Goal: Task Accomplishment & Management: Manage account settings

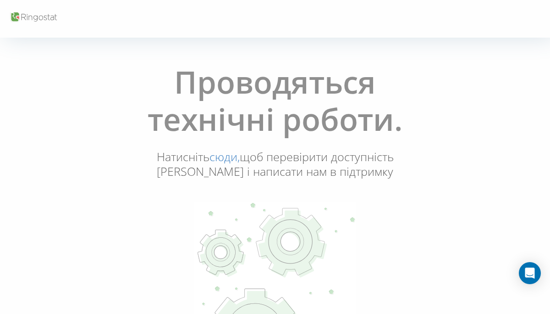
click at [228, 160] on link "сюди," at bounding box center [225, 157] width 30 height 16
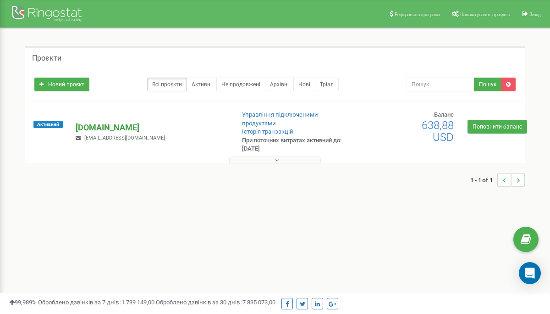
click at [89, 123] on p "tat.ua" at bounding box center [151, 128] width 151 height 12
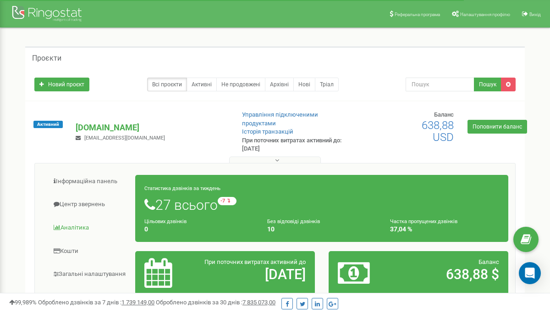
scroll to position [61, 0]
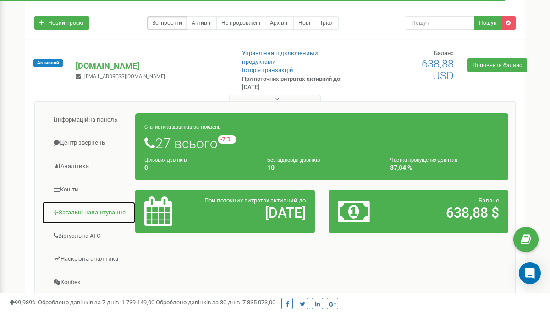
click at [72, 207] on link "Загальні налаштування" at bounding box center [89, 212] width 94 height 22
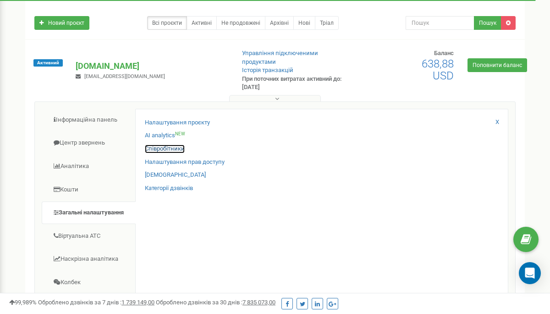
click at [161, 144] on link "Співробітники" at bounding box center [165, 148] width 40 height 9
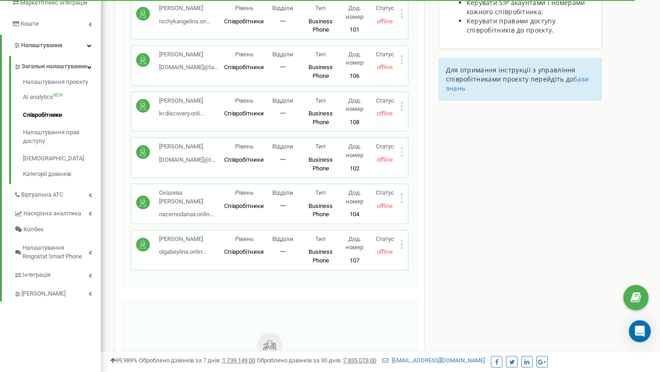
scroll to position [177, 0]
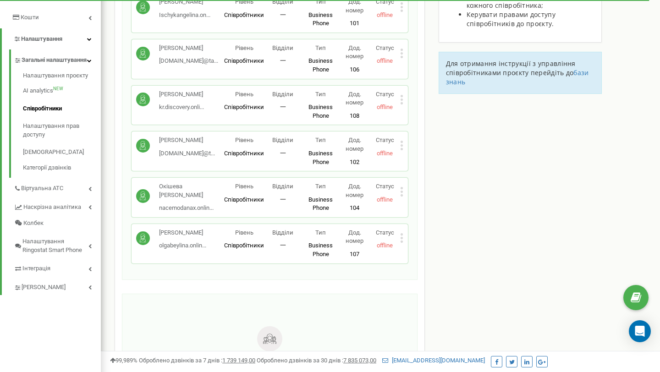
click at [402, 239] on icon at bounding box center [401, 238] width 3 height 10
click at [427, 254] on span "Редагувати" at bounding box center [431, 253] width 36 height 6
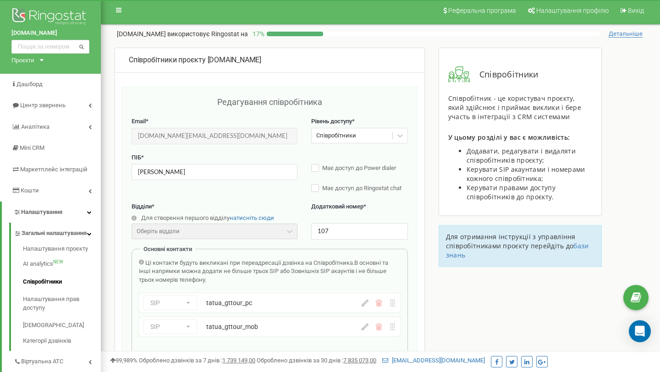
scroll to position [0, 0]
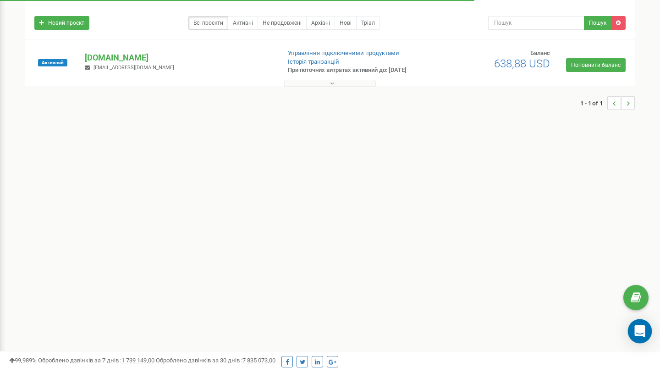
click at [636, 333] on icon "Open Intercom Messenger" at bounding box center [640, 332] width 11 height 12
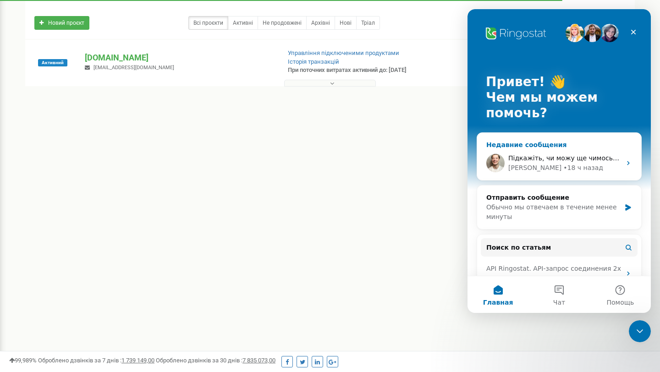
click at [555, 161] on span "Підкажіть, чи можу ще чимось допомогти?" at bounding box center [582, 158] width 147 height 7
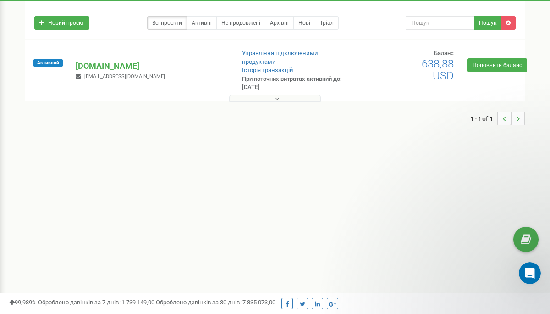
scroll to position [1465, 0]
click at [529, 270] on icon "Открыть службу сообщений Intercom" at bounding box center [528, 271] width 6 height 7
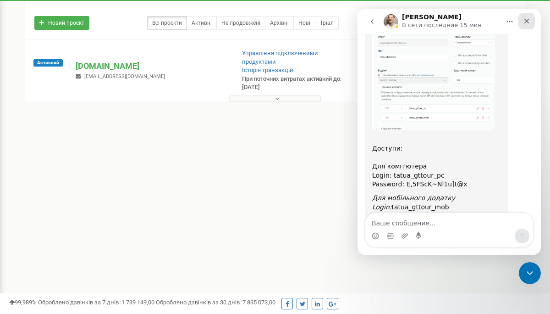
click at [529, 22] on icon "Закрыть" at bounding box center [527, 21] width 5 height 5
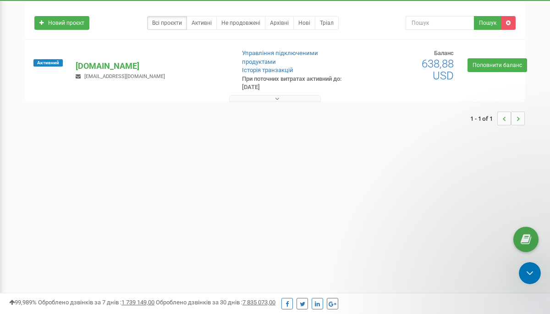
scroll to position [0, 0]
click at [528, 270] on icon "Открыть службу сообщений Intercom" at bounding box center [528, 271] width 15 height 15
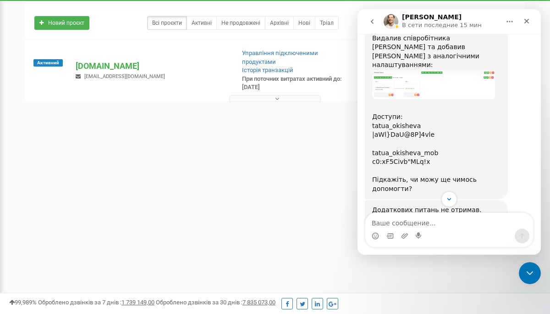
scroll to position [639, 0]
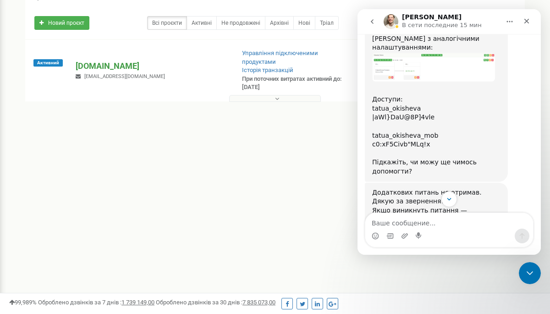
click at [89, 61] on p "[DOMAIN_NAME]" at bounding box center [151, 66] width 151 height 12
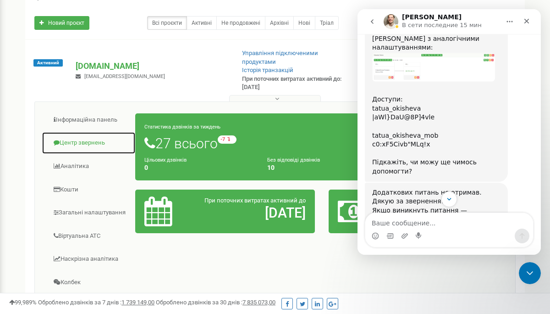
click at [82, 135] on link "Центр звернень" at bounding box center [89, 143] width 94 height 22
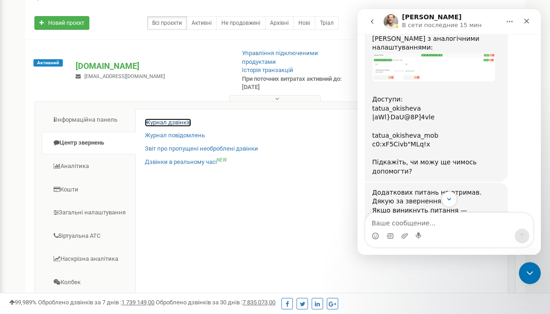
click at [162, 118] on link "Журнал дзвінків" at bounding box center [168, 122] width 46 height 9
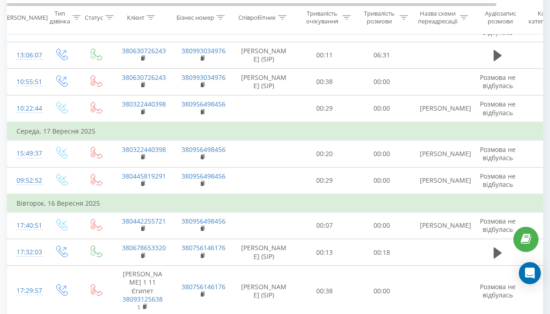
scroll to position [130, 0]
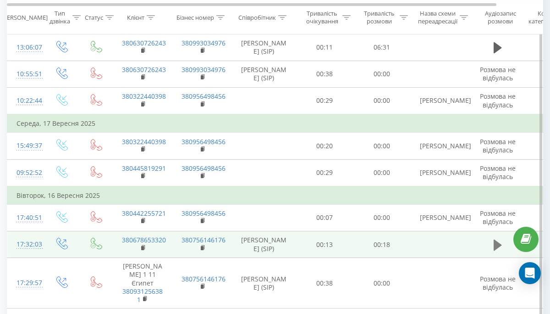
click at [495, 250] on icon at bounding box center [498, 244] width 8 height 11
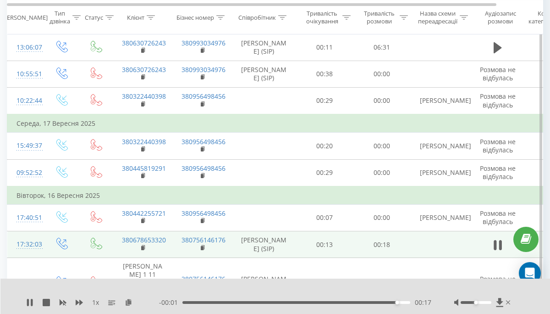
click at [511, 300] on div at bounding box center [483, 302] width 58 height 9
click at [508, 301] on icon at bounding box center [508, 302] width 4 height 7
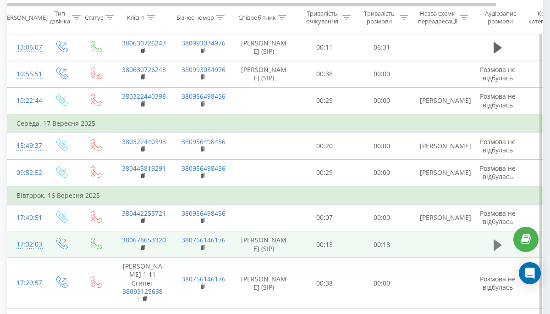
click at [495, 250] on icon at bounding box center [498, 244] width 8 height 11
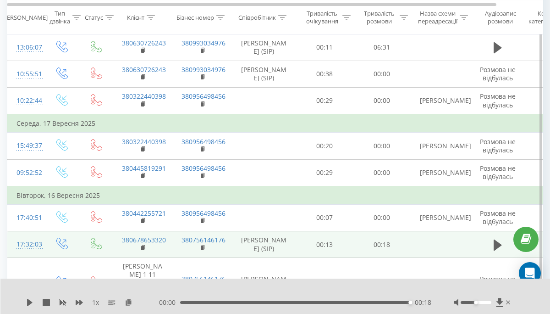
click at [225, 302] on div "00:18" at bounding box center [295, 302] width 230 height 3
click at [32, 303] on icon at bounding box center [30, 302] width 6 height 7
click at [509, 301] on icon at bounding box center [508, 302] width 4 height 4
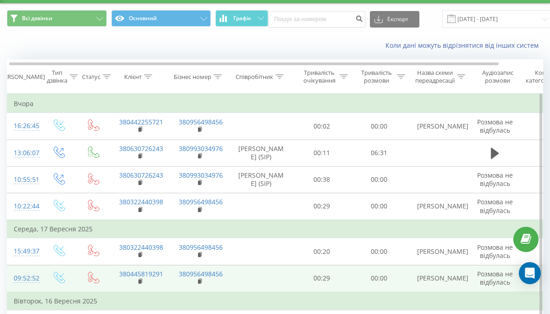
scroll to position [0, 0]
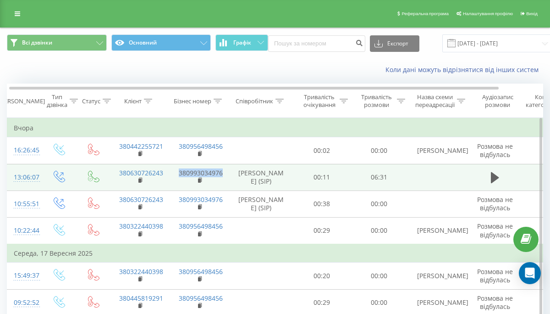
drag, startPoint x: 225, startPoint y: 174, endPoint x: 179, endPoint y: 177, distance: 46.0
click at [179, 177] on td "380993034976" at bounding box center [200, 177] width 60 height 27
copy link "380993034976"
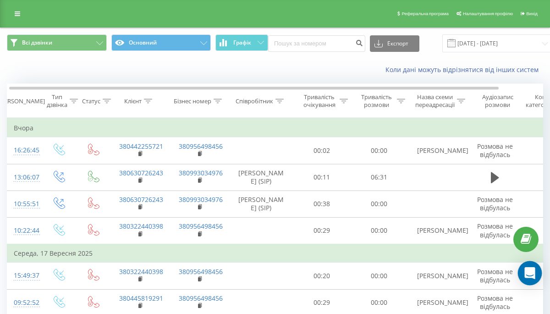
click at [532, 275] on icon "Open Intercom Messenger" at bounding box center [530, 273] width 12 height 12
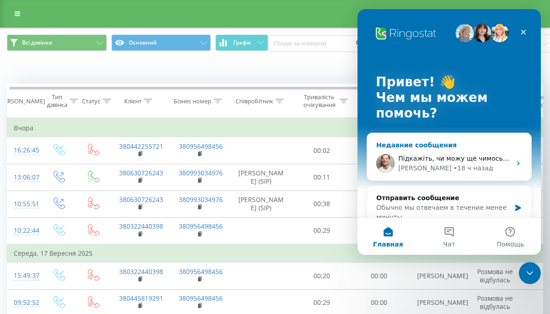
click at [456, 168] on div "• 18 ч назад" at bounding box center [473, 168] width 40 height 10
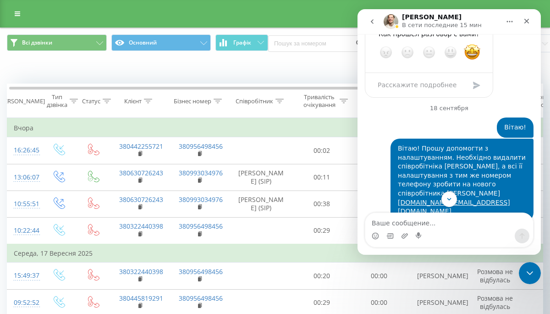
scroll to position [1032, 0]
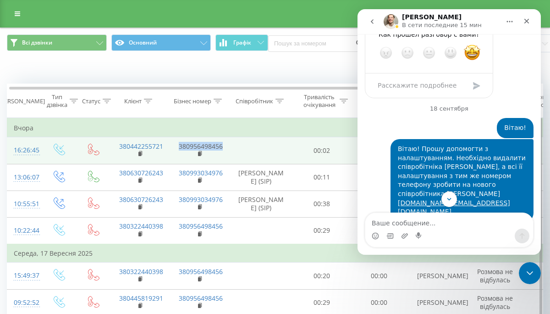
drag, startPoint x: 228, startPoint y: 147, endPoint x: 178, endPoint y: 147, distance: 50.4
click at [178, 147] on td "380956498456" at bounding box center [200, 150] width 60 height 27
copy link "380956498456"
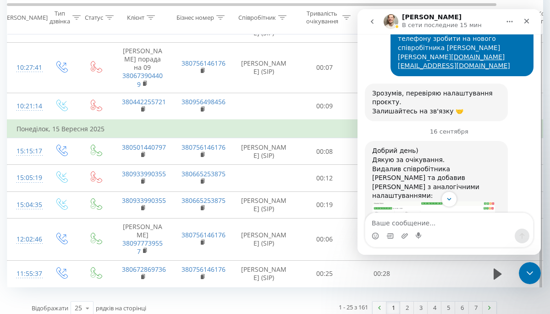
scroll to position [674, 0]
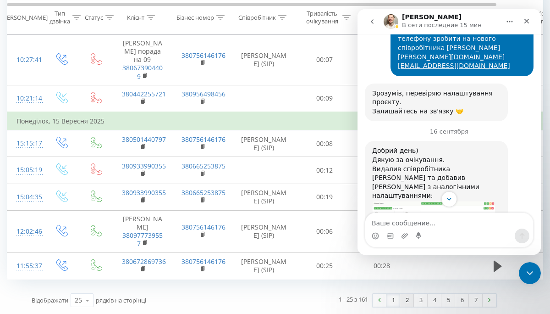
click at [407, 302] on link "2" at bounding box center [407, 299] width 14 height 13
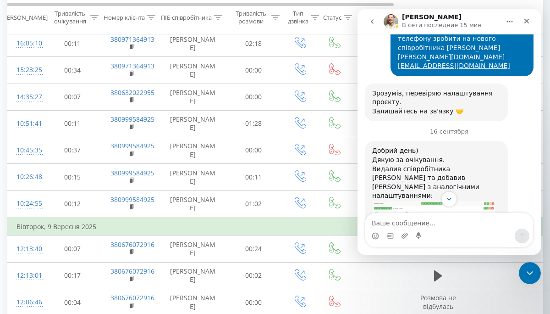
scroll to position [636, 0]
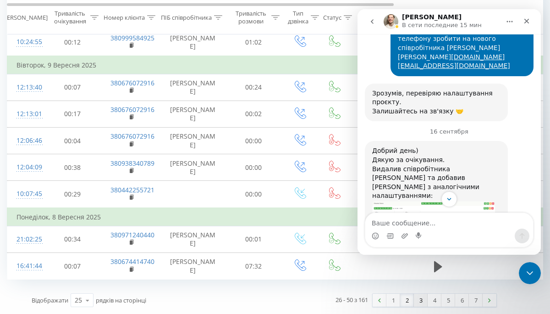
click at [425, 301] on link "3" at bounding box center [421, 299] width 14 height 13
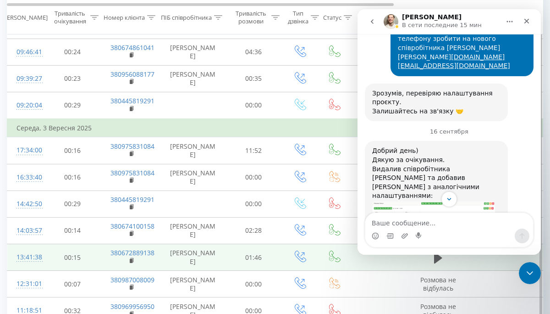
scroll to position [599, 0]
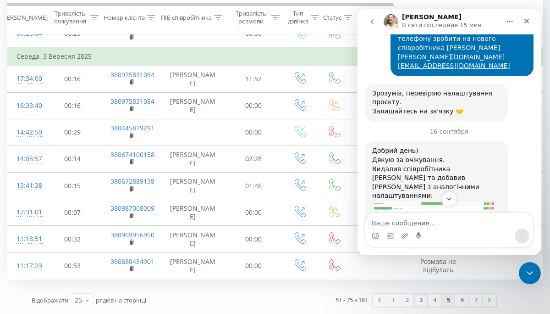
click at [448, 301] on link "5" at bounding box center [449, 299] width 14 height 13
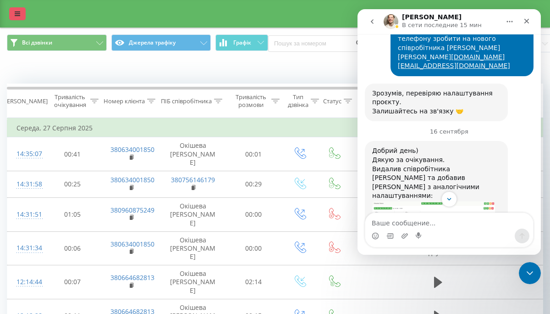
click at [16, 13] on icon at bounding box center [18, 14] width 6 height 6
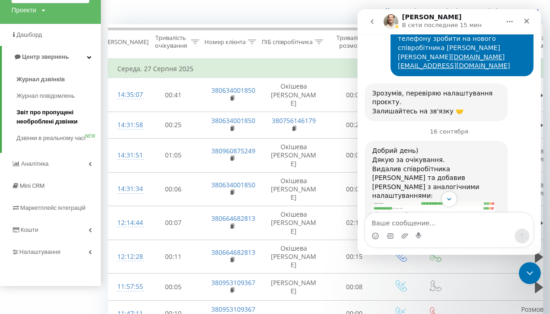
scroll to position [58, 0]
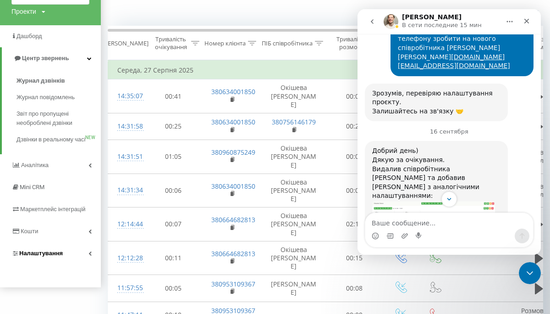
click at [55, 256] on span "Налаштування" at bounding box center [41, 252] width 44 height 7
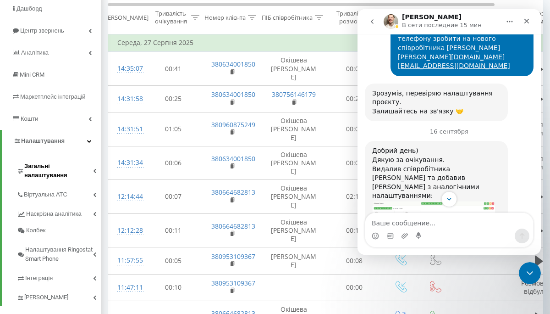
scroll to position [68, 0]
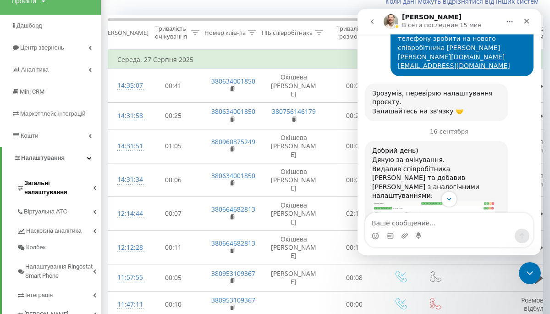
click at [44, 184] on span "Загальні налаштування" at bounding box center [58, 187] width 69 height 18
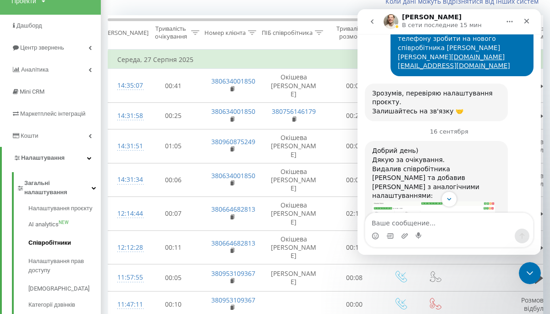
click at [45, 238] on span "Співробітники" at bounding box center [49, 242] width 43 height 9
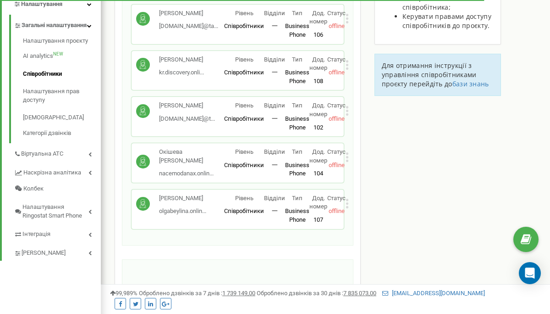
scroll to position [213, 0]
